Goal: Navigation & Orientation: Understand site structure

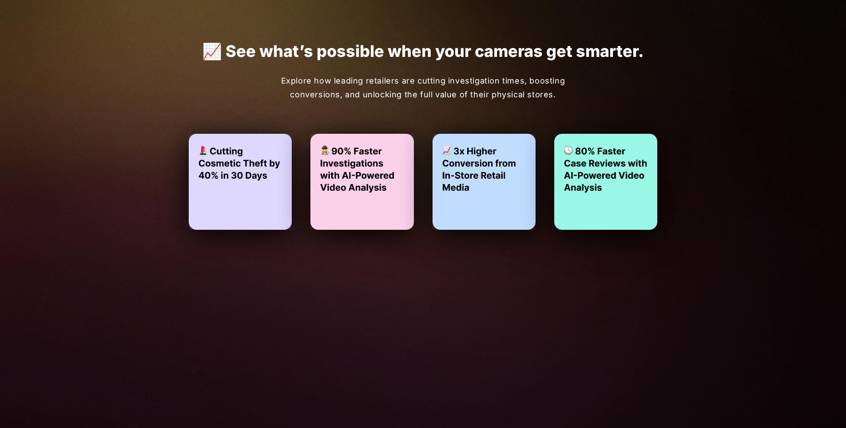
scroll to position [1940, 0]
